Goal: Navigation & Orientation: Find specific page/section

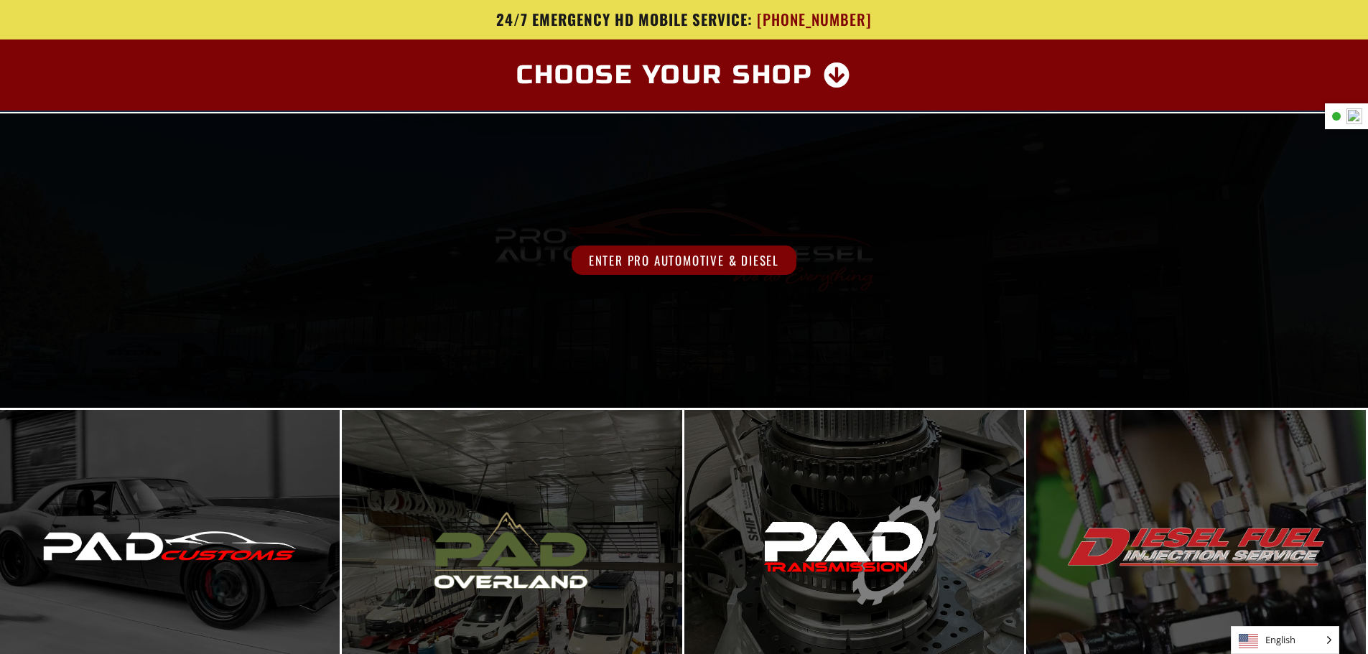
drag, startPoint x: 669, startPoint y: 271, endPoint x: 675, endPoint y: 277, distance: 8.2
click at [669, 271] on span "Enter Pro Automotive & Diesel" at bounding box center [684, 260] width 225 height 29
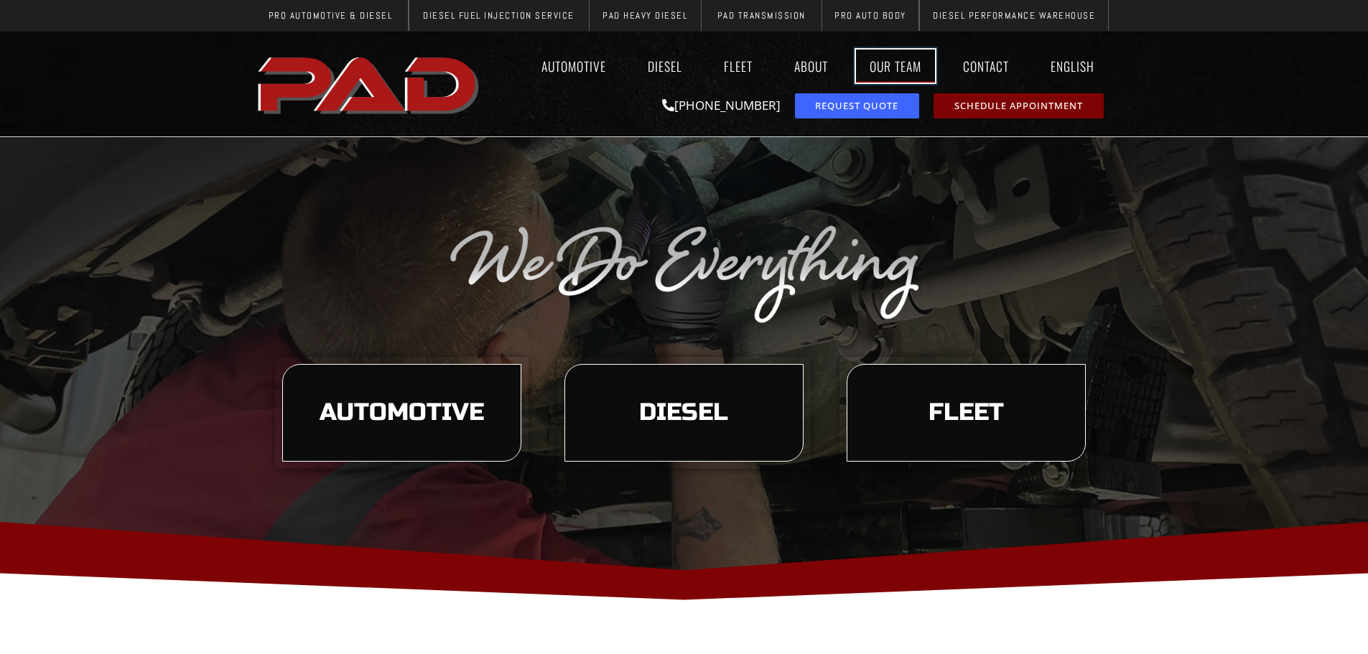
click at [889, 60] on link "Our Team" at bounding box center [895, 66] width 79 height 33
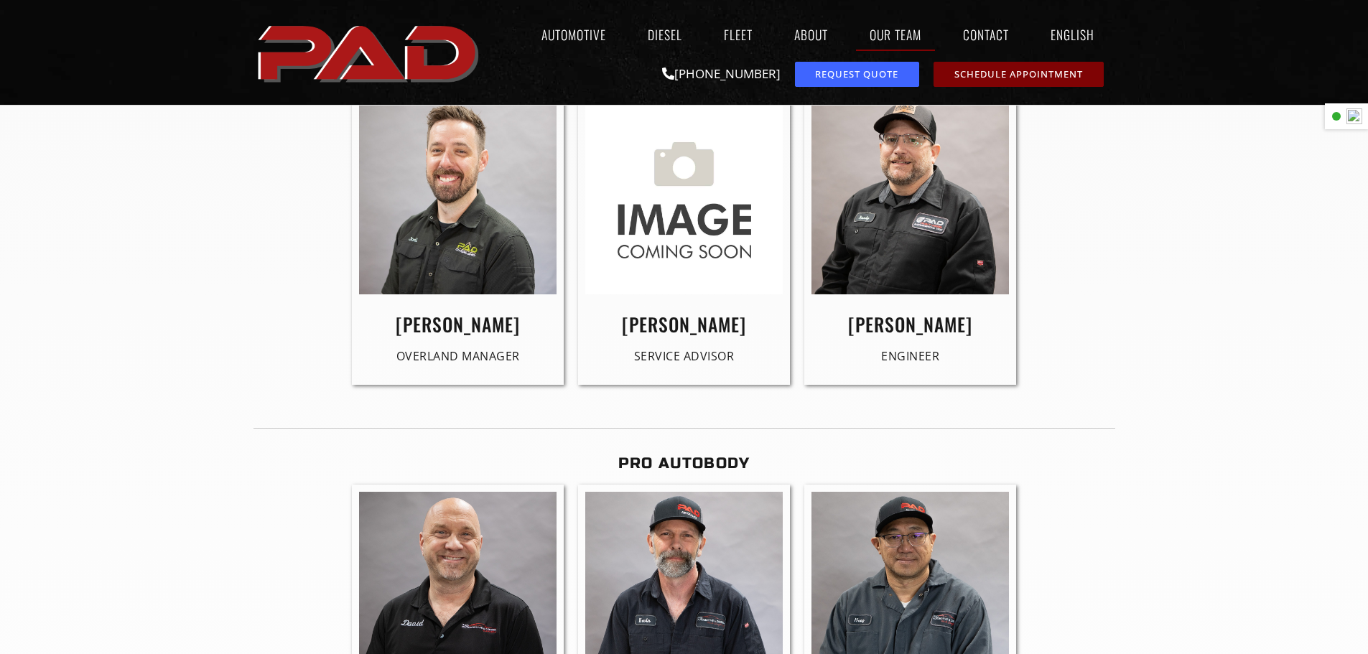
scroll to position [2945, 0]
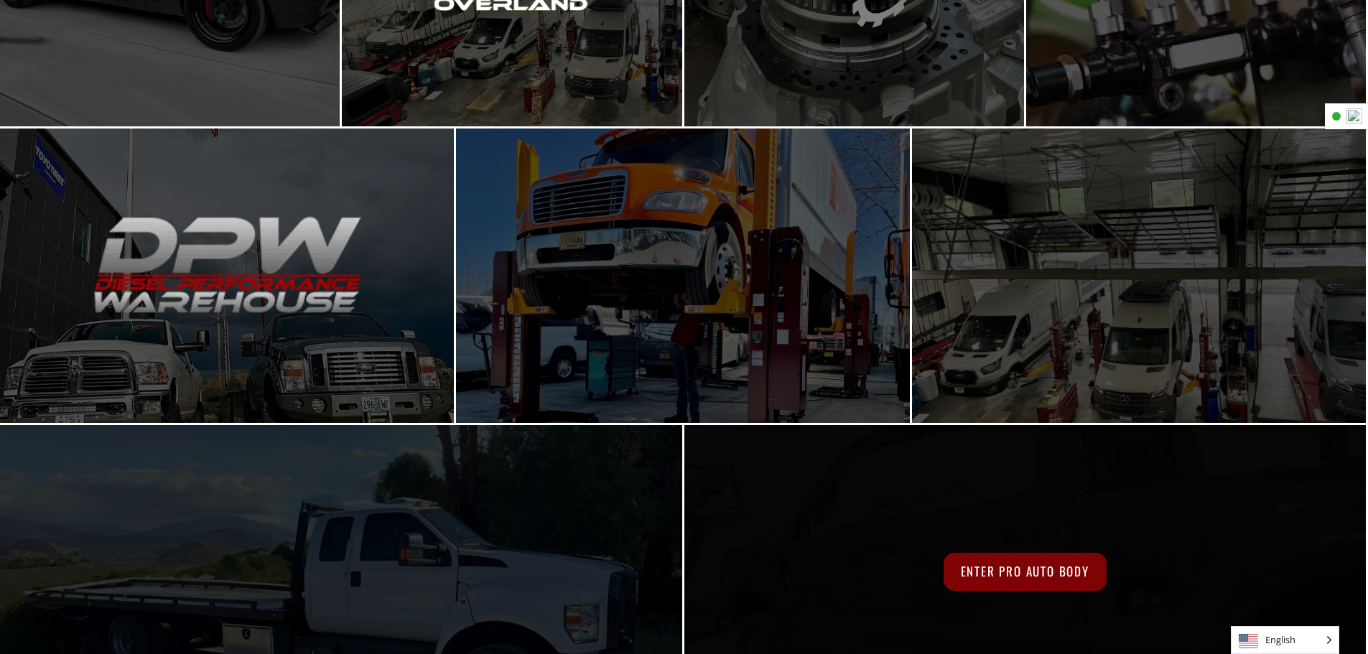
scroll to position [644, 0]
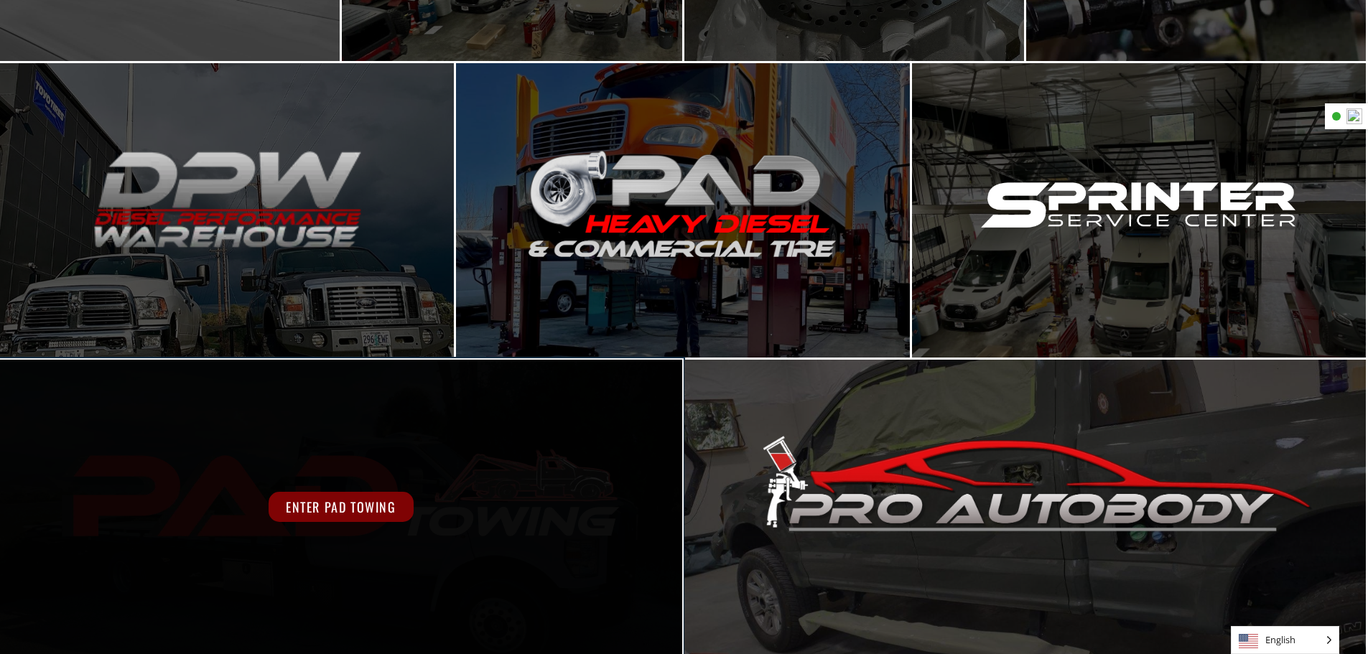
click at [519, 523] on div "Enter PAD Towing" at bounding box center [341, 507] width 682 height 294
click at [486, 523] on div "Enter PAD Towing" at bounding box center [341, 507] width 682 height 294
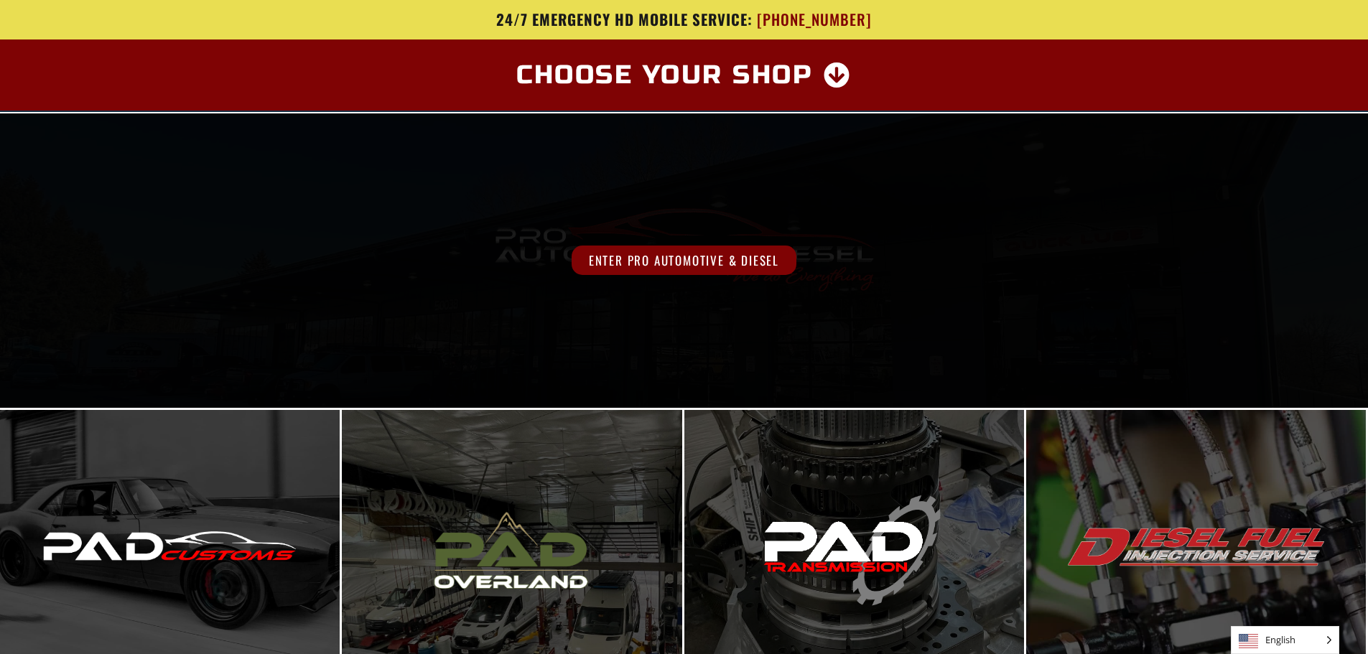
click at [659, 256] on span "Enter Pro Automotive & Diesel" at bounding box center [684, 260] width 225 height 29
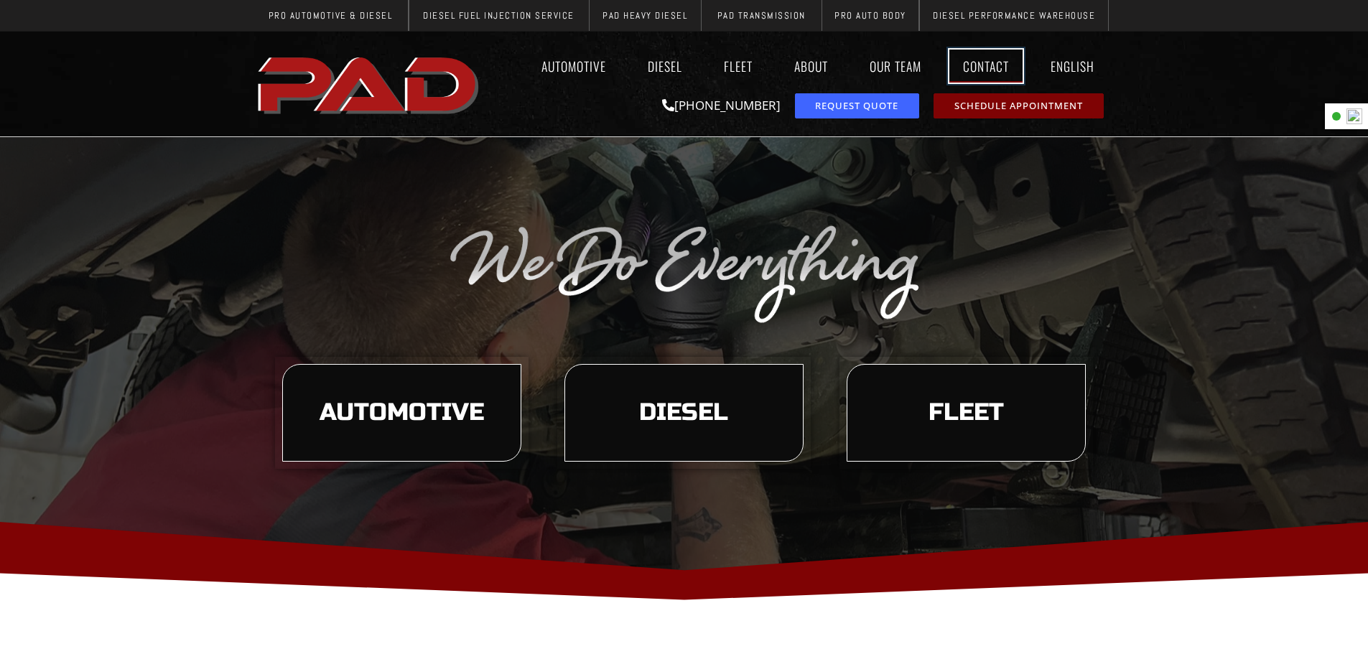
click at [984, 71] on link "Contact" at bounding box center [985, 66] width 73 height 33
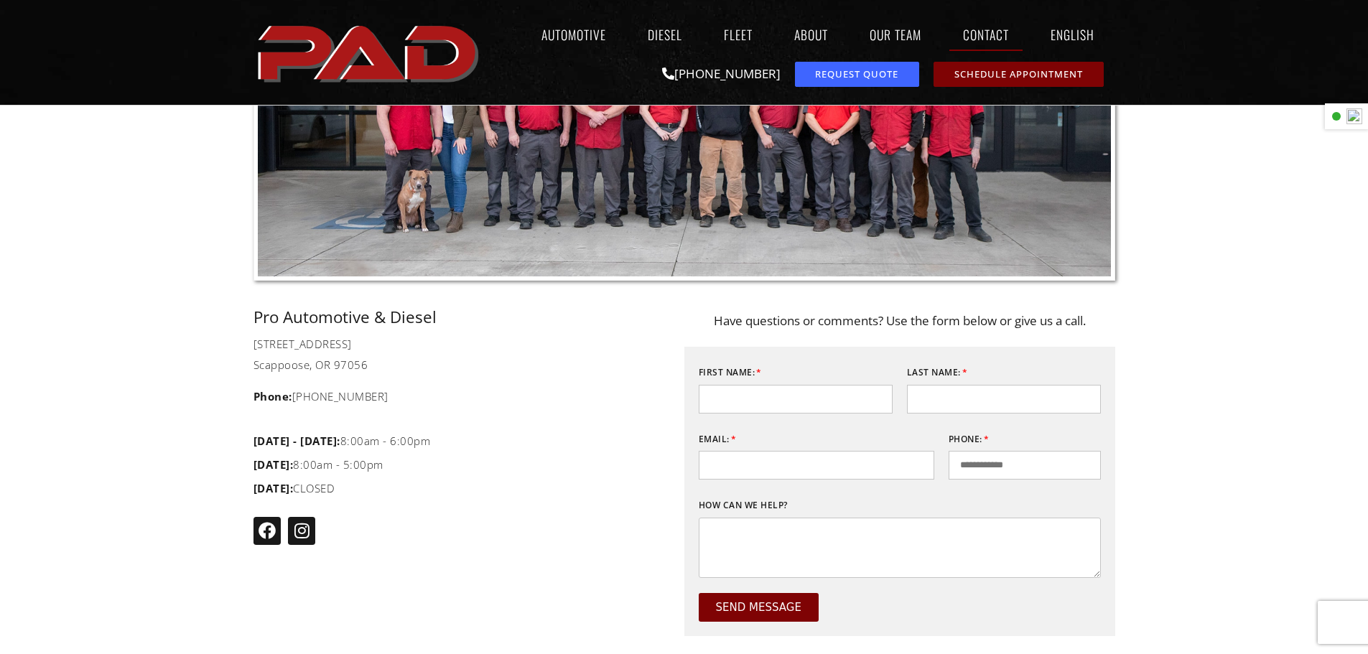
scroll to position [287, 0]
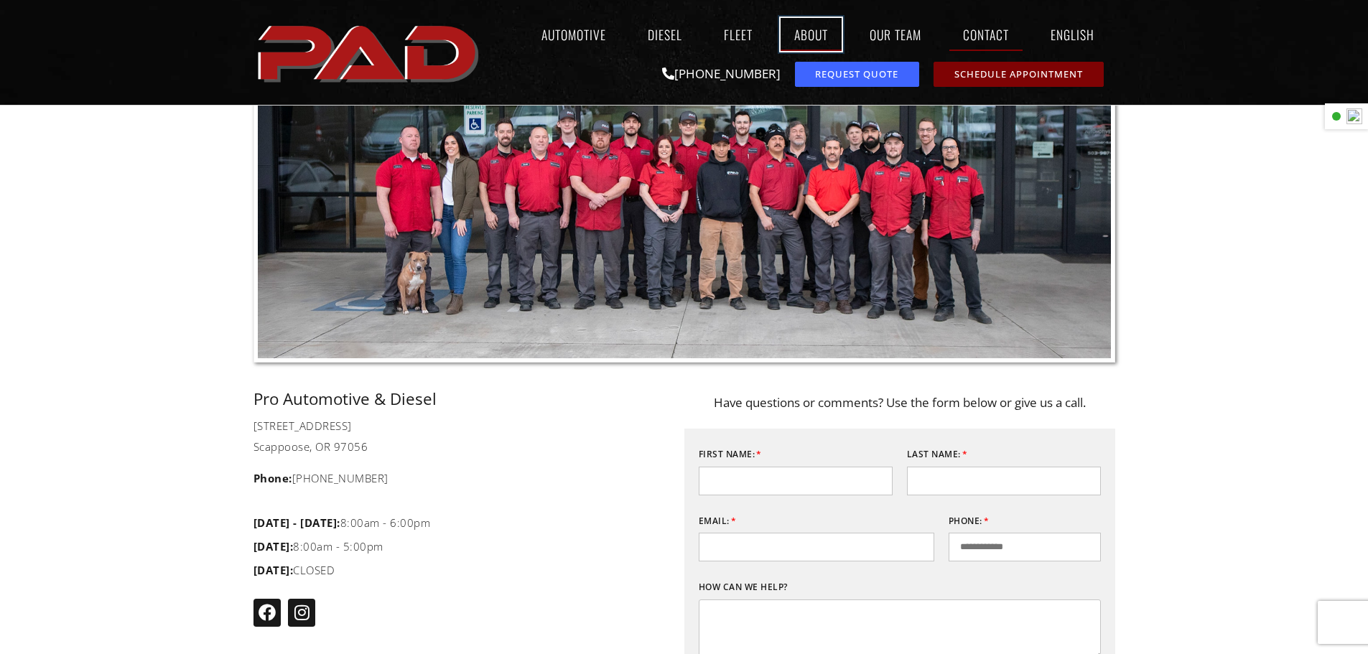
click at [808, 34] on link "About" at bounding box center [811, 34] width 61 height 33
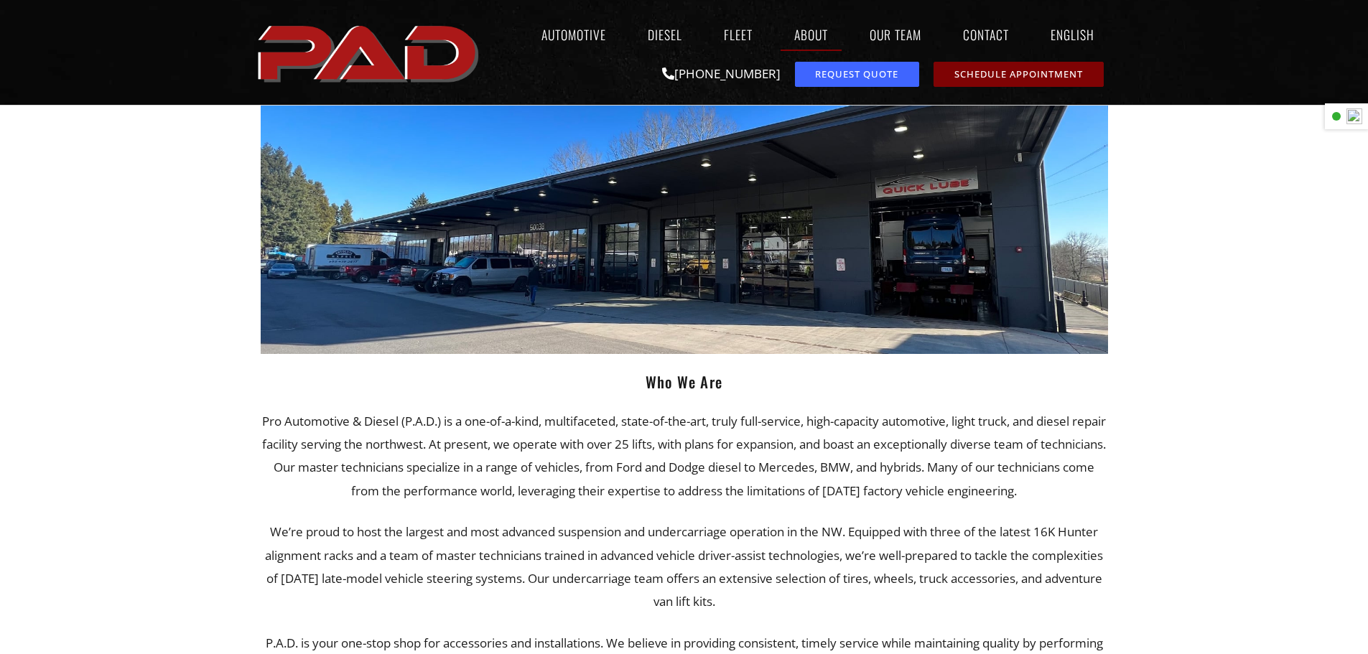
scroll to position [129, 0]
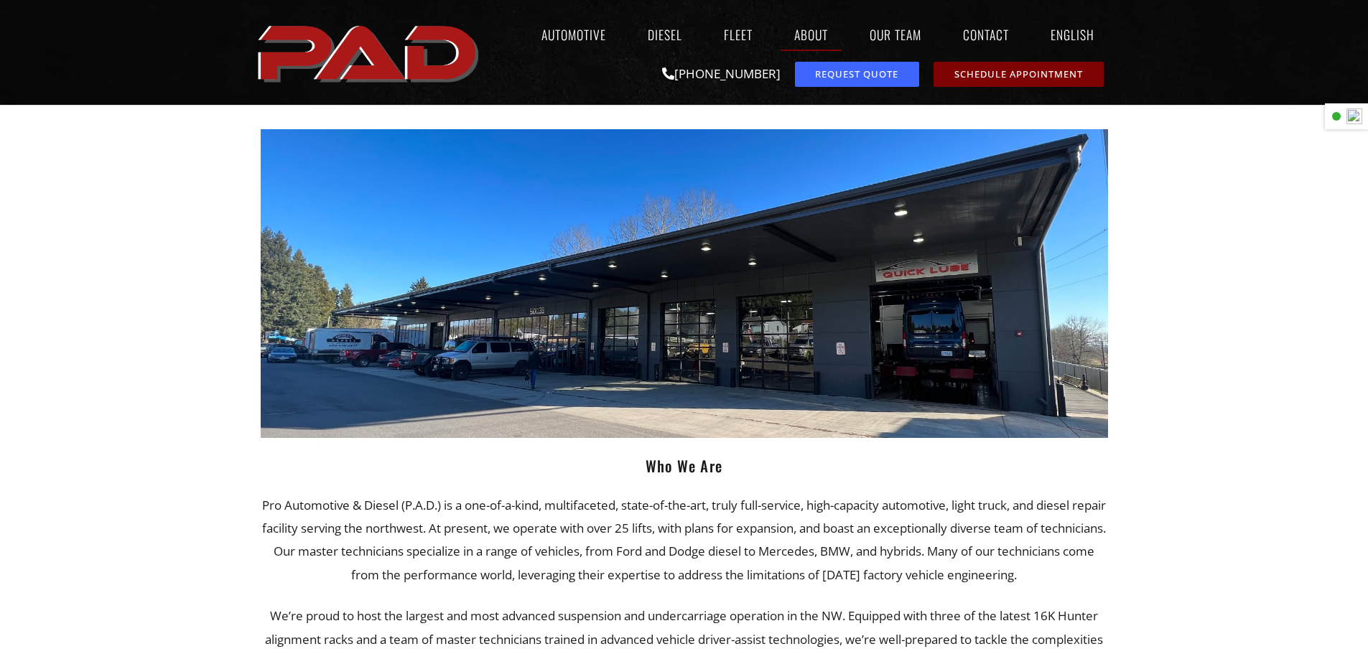
drag, startPoint x: 863, startPoint y: 159, endPoint x: 851, endPoint y: 173, distance: 18.4
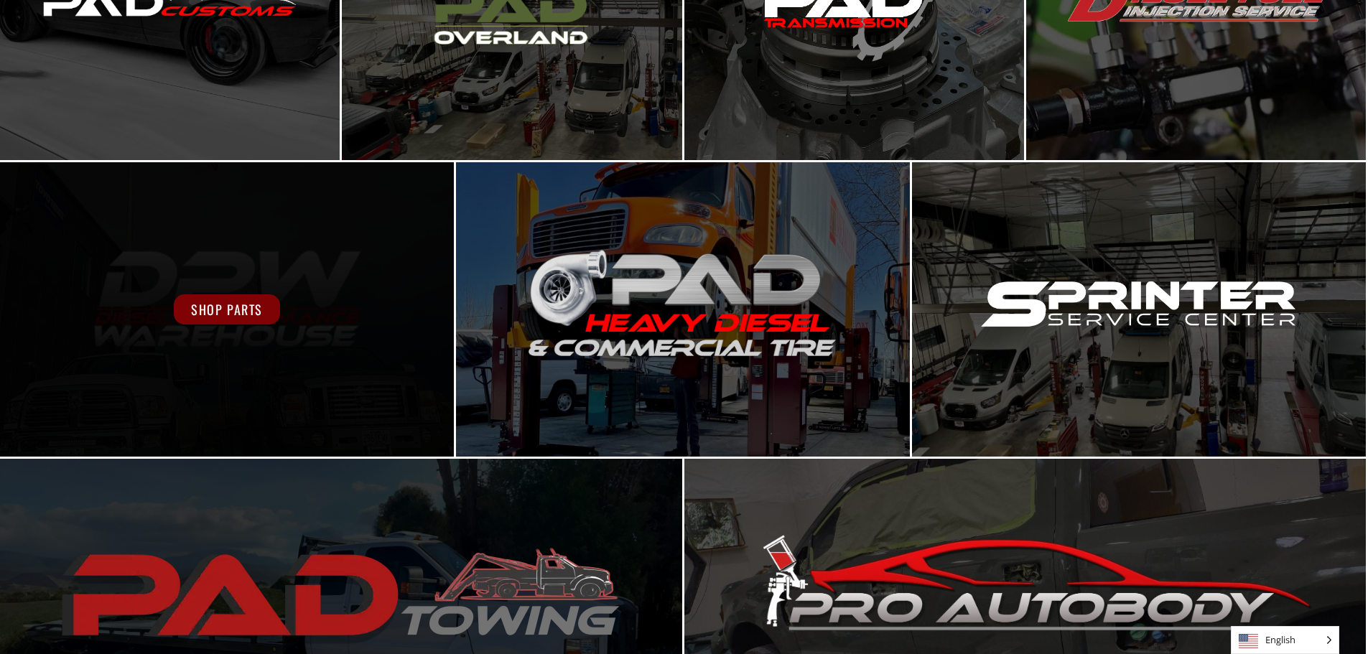
scroll to position [644, 0]
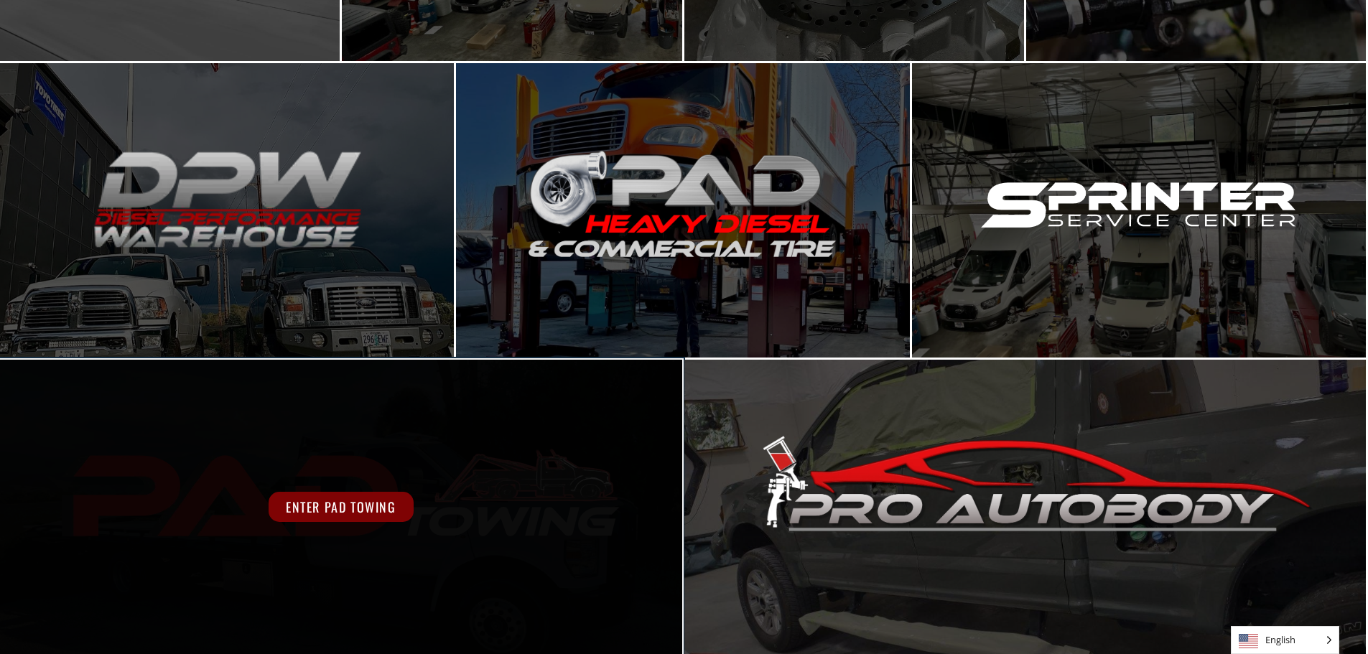
click at [430, 476] on div "Enter PAD Towing" at bounding box center [341, 507] width 682 height 294
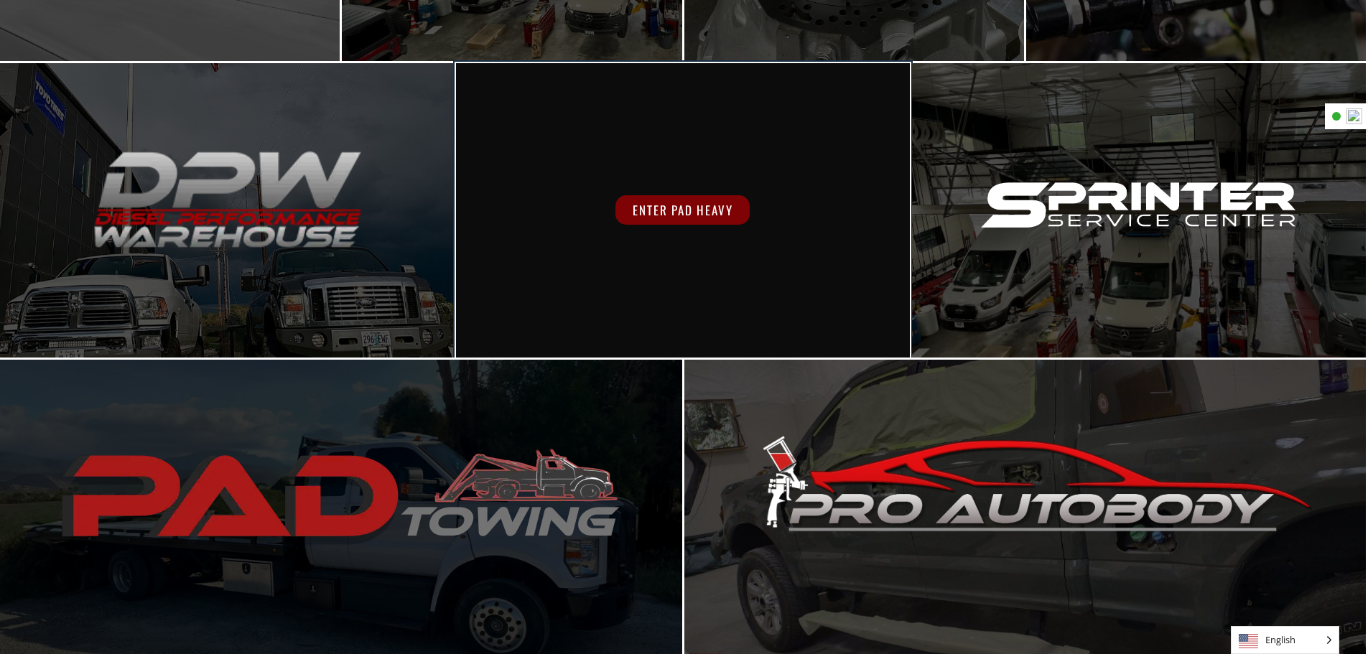
click at [760, 281] on div "Enter PAD Heavy" at bounding box center [683, 210] width 454 height 294
click at [692, 209] on span "Enter PAD Heavy" at bounding box center [683, 209] width 134 height 29
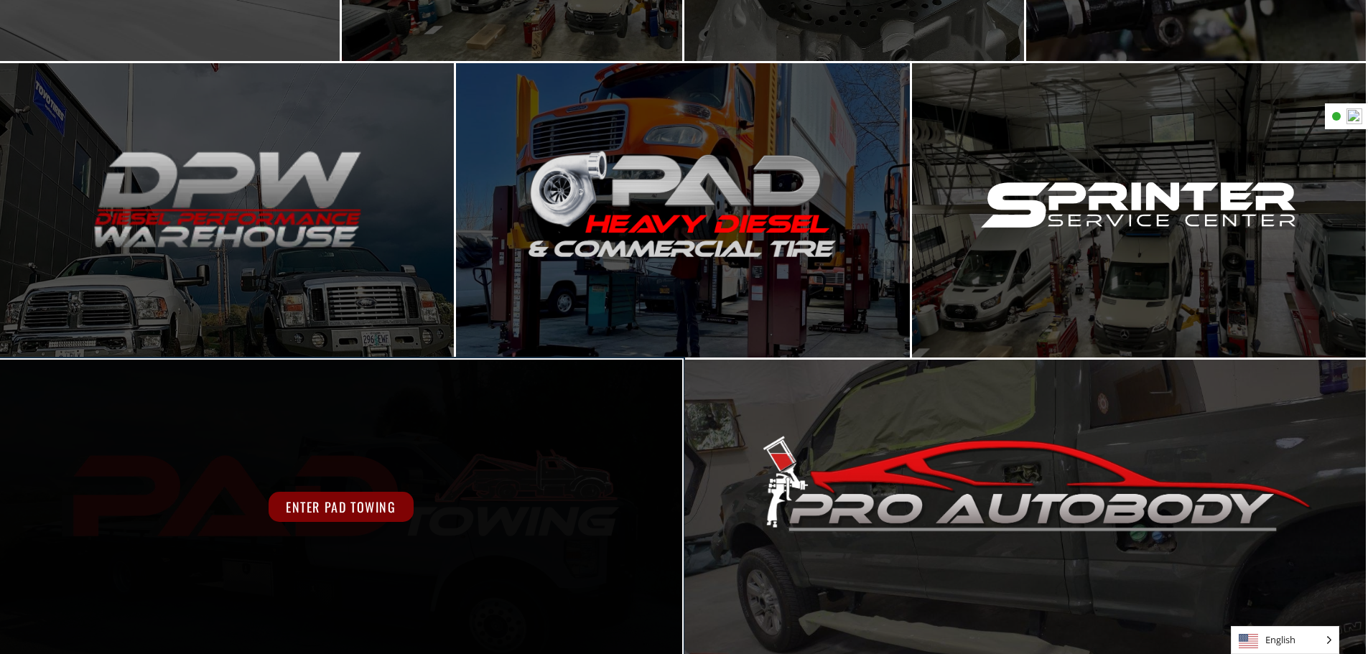
click at [232, 494] on div "Enter PAD Towing" at bounding box center [341, 507] width 546 height 30
click at [359, 519] on span "Enter PAD Towing" at bounding box center [341, 507] width 145 height 30
